Goal: Information Seeking & Learning: Learn about a topic

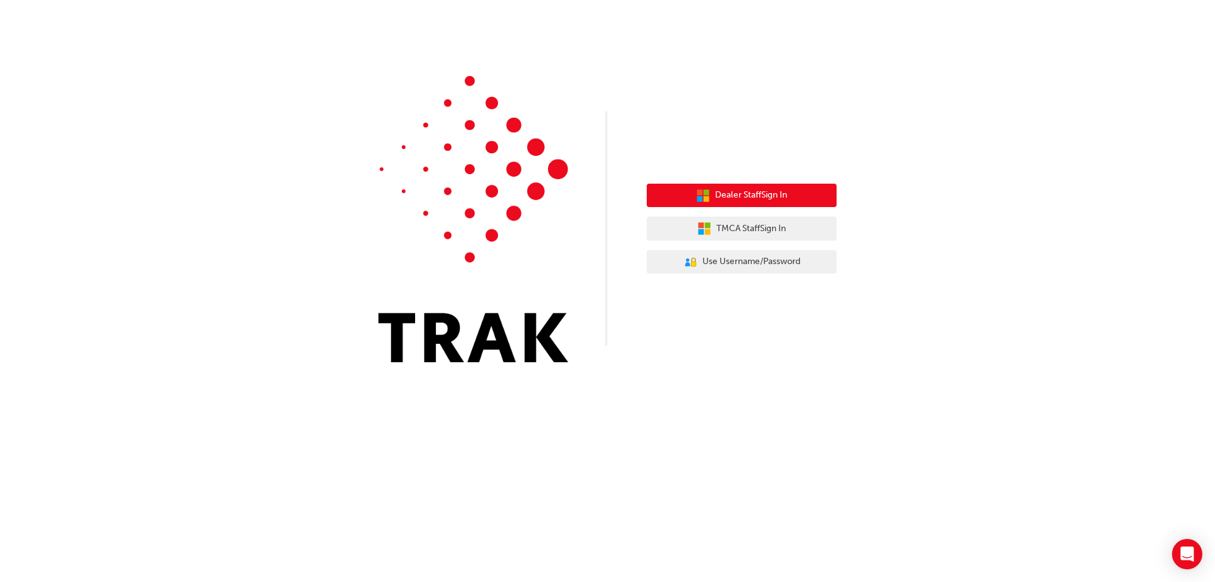
click at [749, 194] on span "Dealer Staff Sign In" at bounding box center [751, 195] width 72 height 15
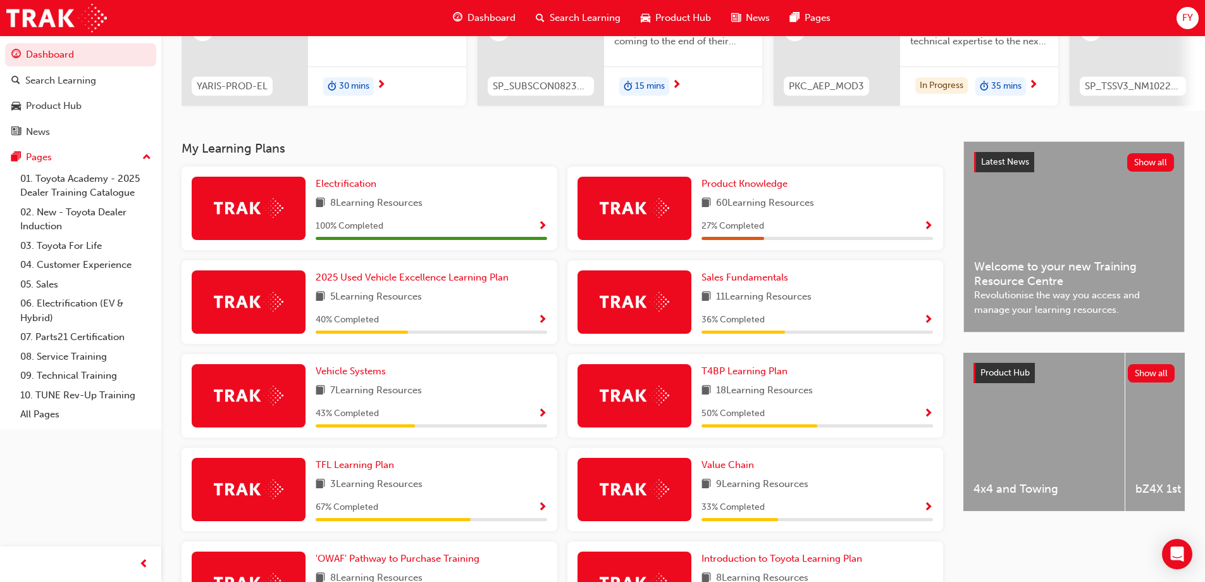
scroll to position [190, 0]
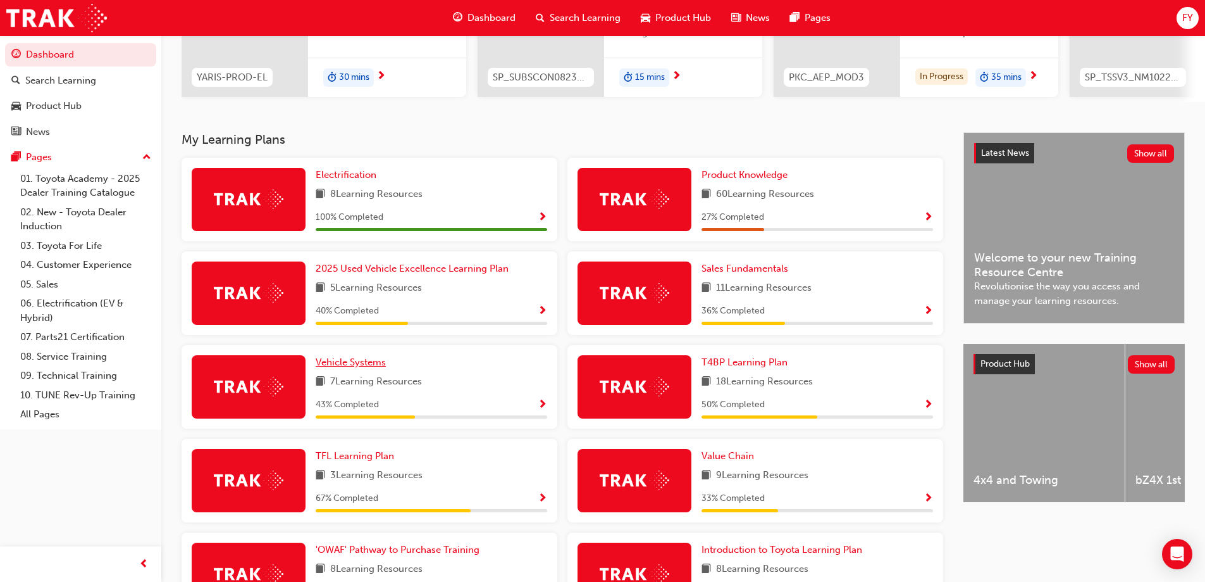
click at [343, 370] on link "Vehicle Systems" at bounding box center [353, 362] width 75 height 15
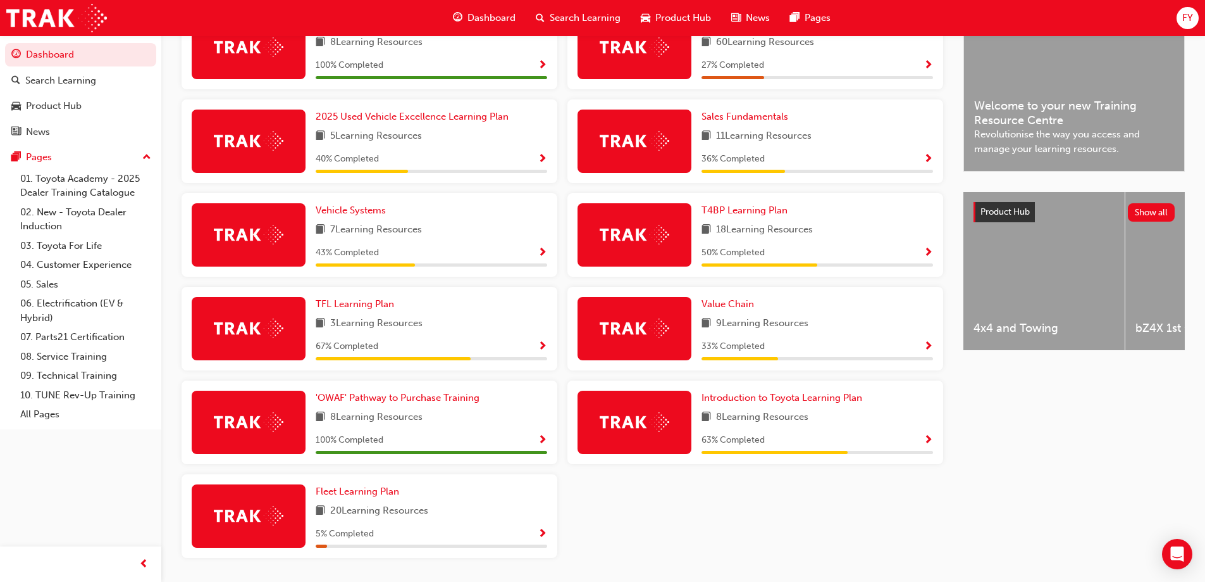
scroll to position [380, 0]
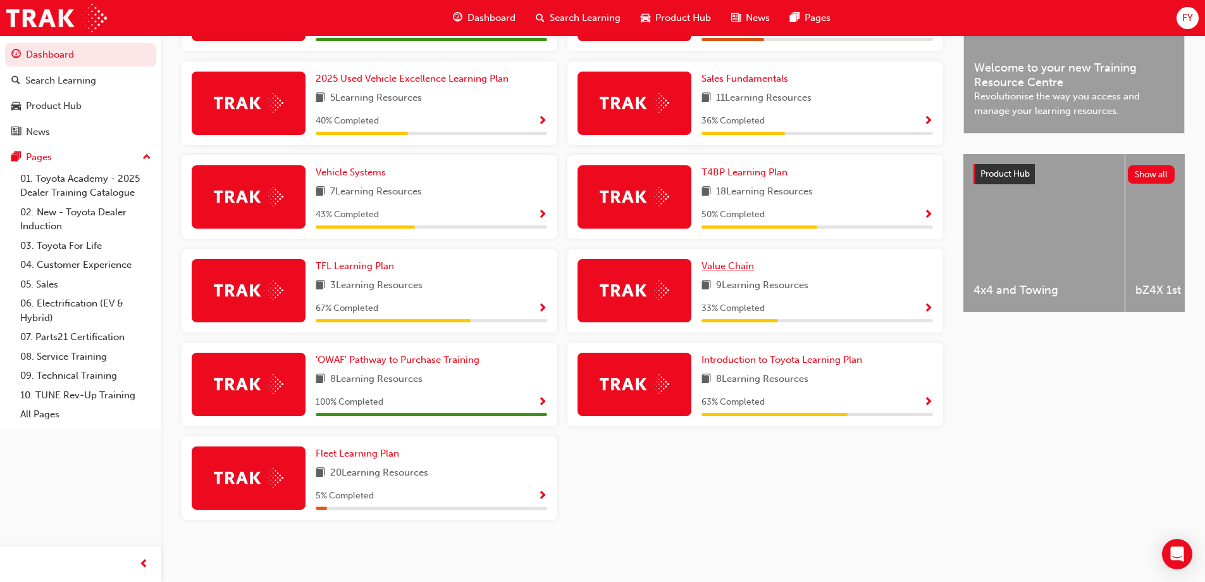
click at [719, 271] on span "Value Chain" at bounding box center [728, 265] width 53 height 11
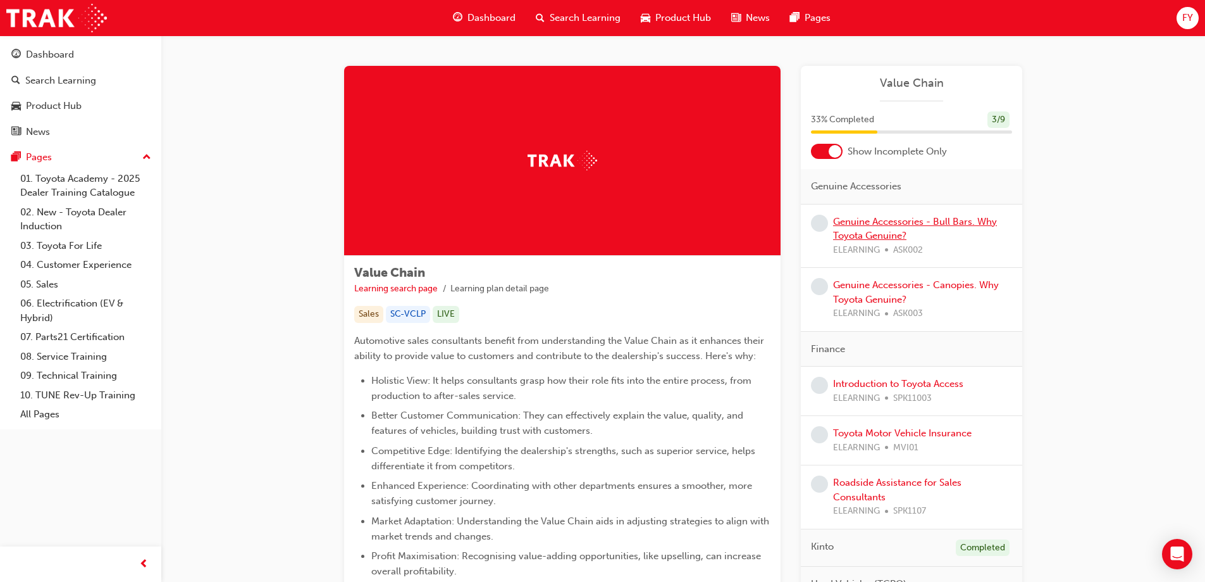
click at [951, 218] on link "Genuine Accessories - Bull Bars. Why Toyota Genuine?" at bounding box center [915, 229] width 164 height 26
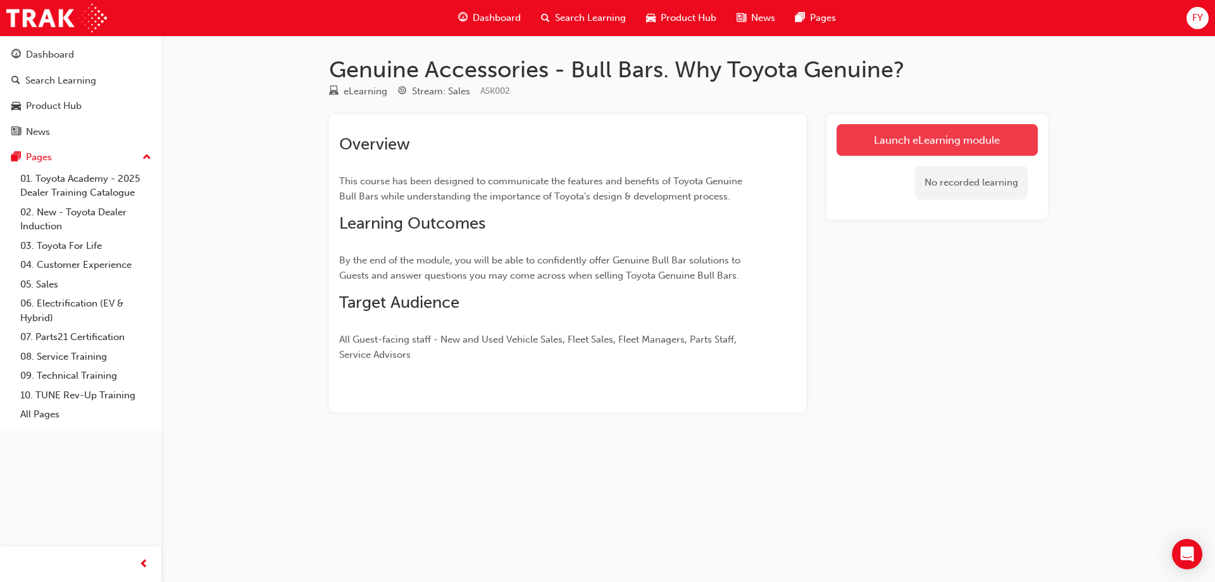
click at [916, 145] on link "Launch eLearning module" at bounding box center [937, 140] width 201 height 32
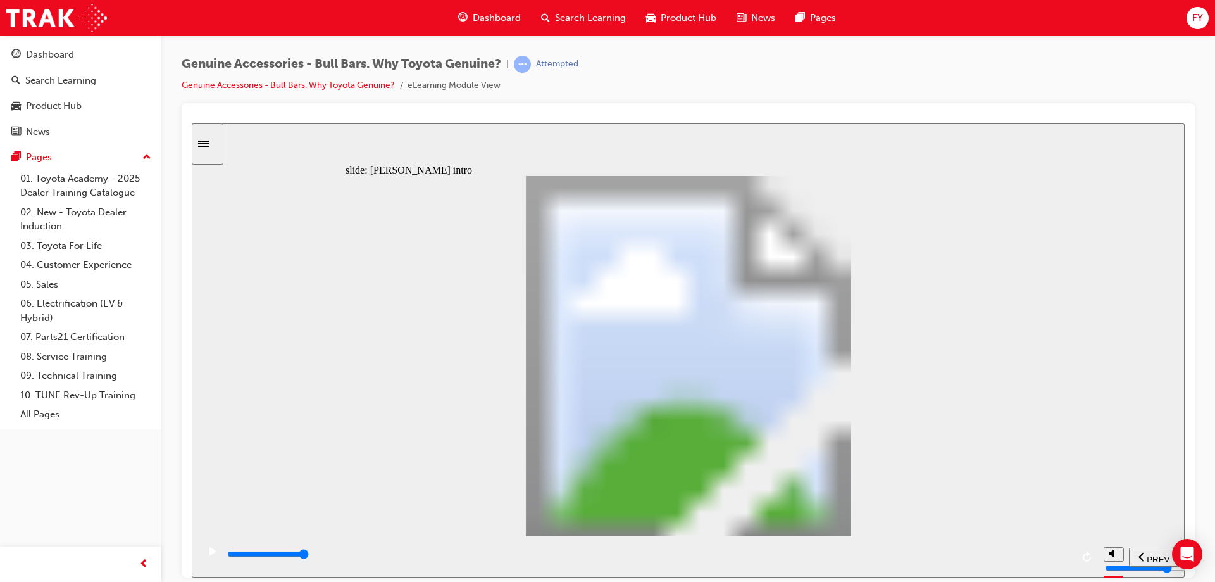
type input "9700"
